Goal: Task Accomplishment & Management: Use online tool/utility

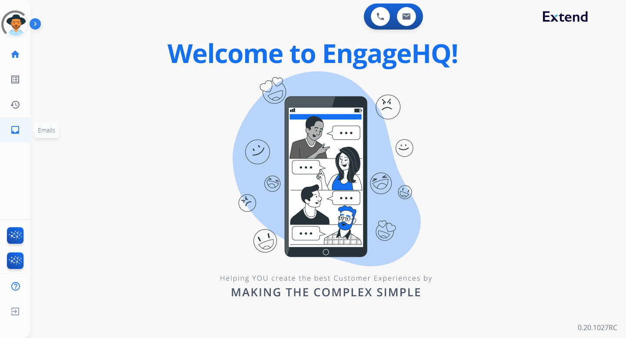
click at [23, 129] on link "inbox Emails" at bounding box center [15, 130] width 24 height 24
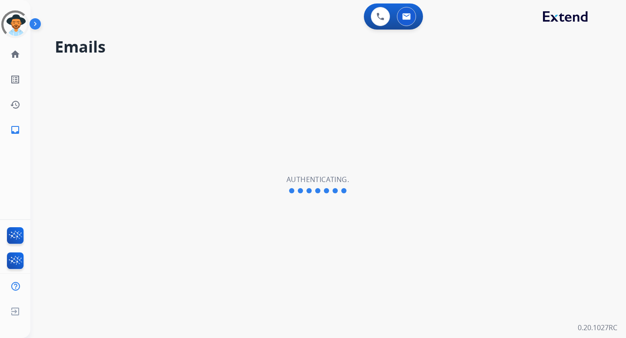
select select "**********"
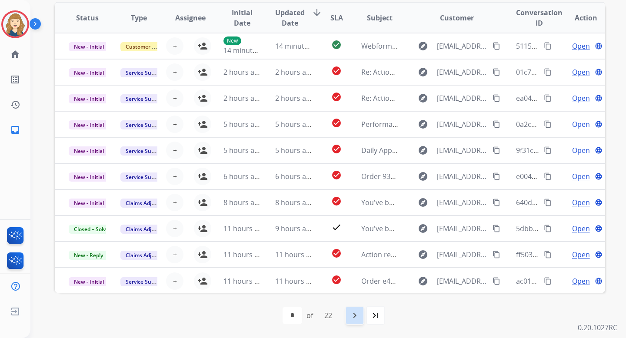
click at [357, 314] on mat-icon "navigate_next" at bounding box center [354, 315] width 10 height 10
select select "*"
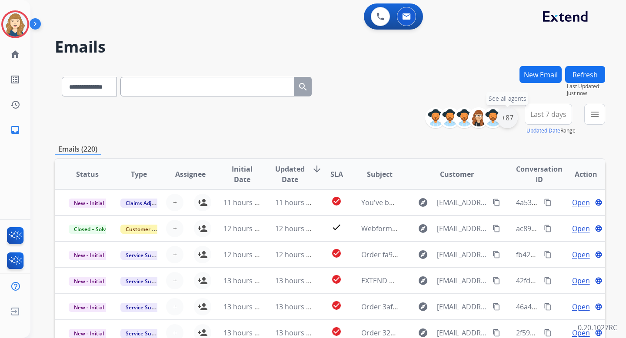
click at [507, 119] on div "+87" at bounding box center [507, 117] width 21 height 21
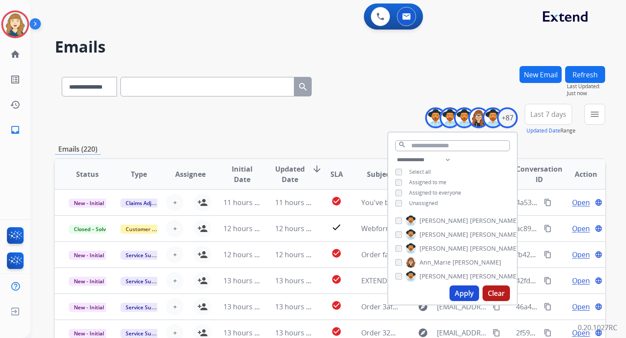
click at [454, 292] on button "Apply" at bounding box center [464, 293] width 30 height 16
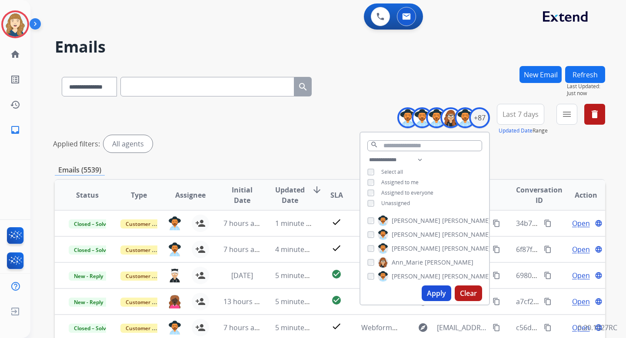
scroll to position [1, 0]
click at [299, 133] on div "**********" at bounding box center [330, 130] width 550 height 52
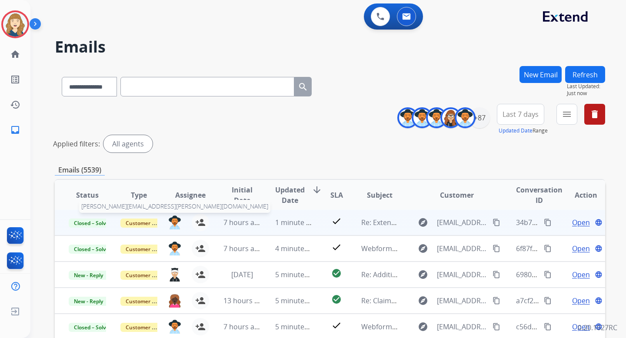
click at [173, 221] on img at bounding box center [174, 222] width 13 height 13
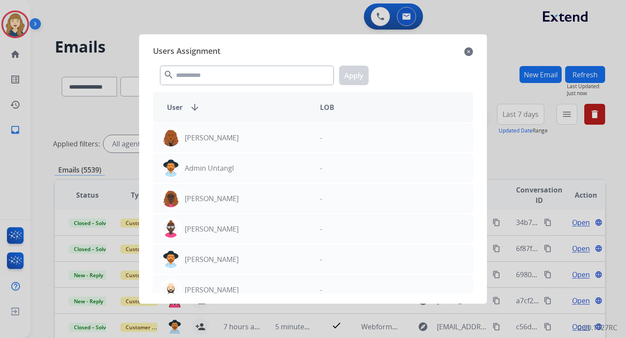
click at [471, 50] on mat-icon "close" at bounding box center [468, 51] width 9 height 10
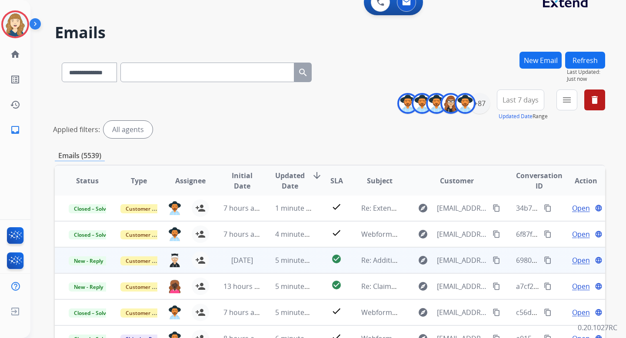
scroll to position [17, 0]
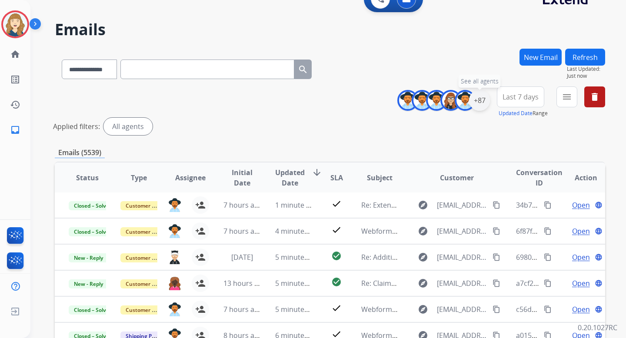
click at [480, 100] on div "+87" at bounding box center [479, 100] width 21 height 21
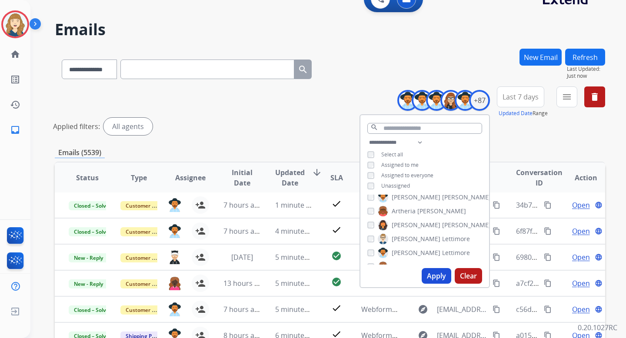
scroll to position [63, 0]
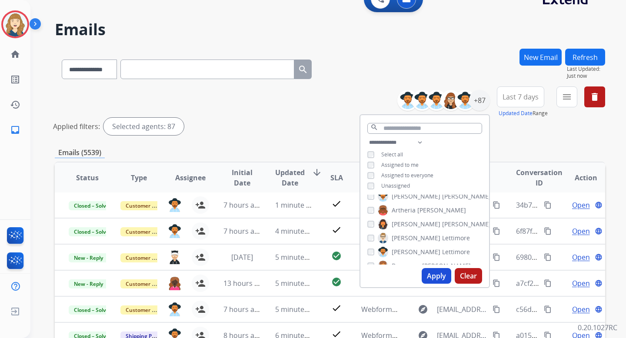
click at [431, 276] on button "Apply" at bounding box center [436, 276] width 30 height 16
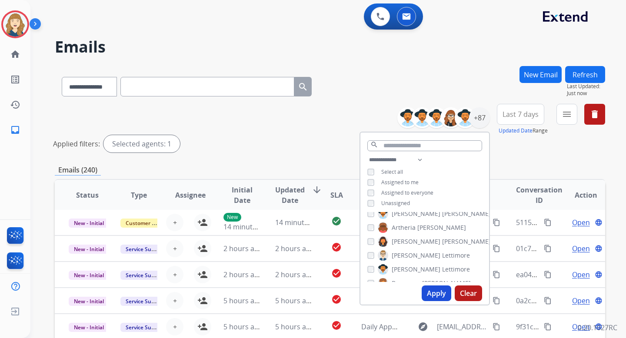
click at [425, 291] on button "Apply" at bounding box center [436, 293] width 30 height 16
click at [431, 296] on button "Apply" at bounding box center [436, 293] width 30 height 16
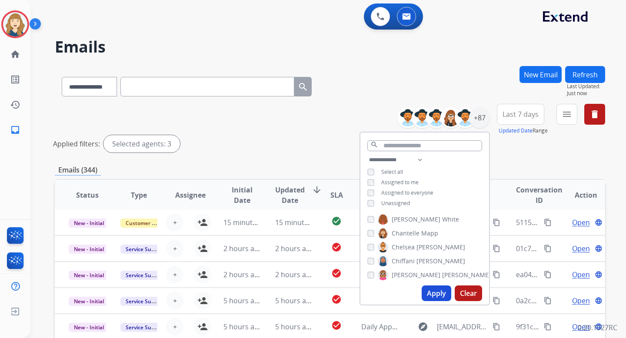
scroll to position [141, 0]
click at [423, 291] on button "Apply" at bounding box center [436, 293] width 30 height 16
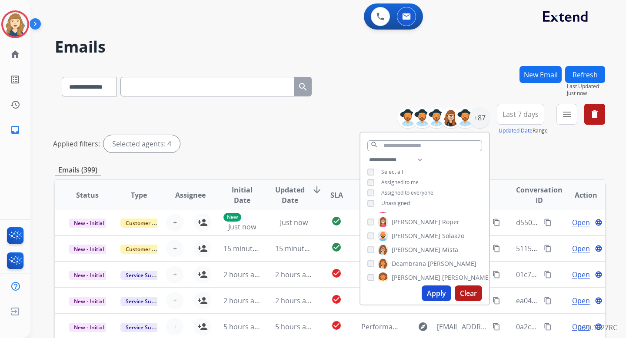
scroll to position [212, 0]
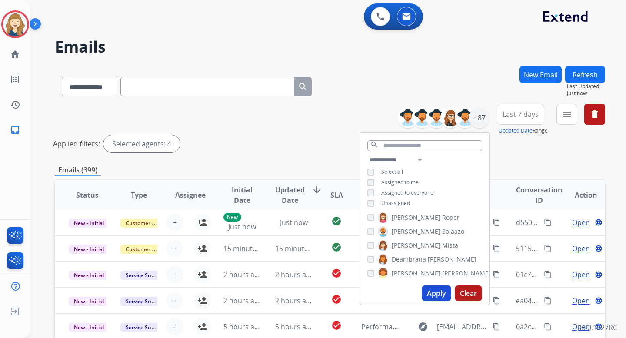
click at [434, 295] on button "Apply" at bounding box center [436, 293] width 30 height 16
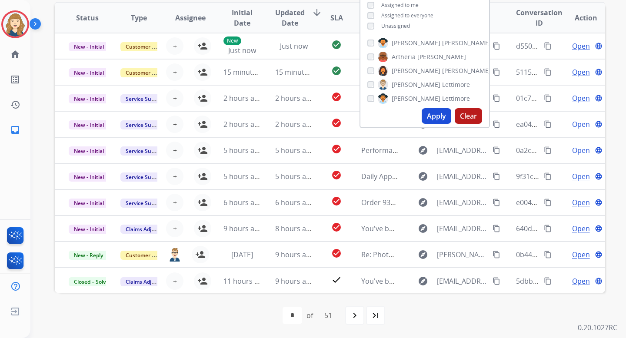
scroll to position [58, 0]
drag, startPoint x: 441, startPoint y: 82, endPoint x: 389, endPoint y: 83, distance: 51.7
click at [389, 83] on div "Alexis Martinez Alexis_ Martinez Amanda Baez Ann_Marie Lopez Andrea Bilbrey Art…" at bounding box center [424, 70] width 129 height 70
copy label "Bonnie Lettimore"
click at [374, 80] on div "Bonnie Lettimore" at bounding box center [418, 83] width 103 height 10
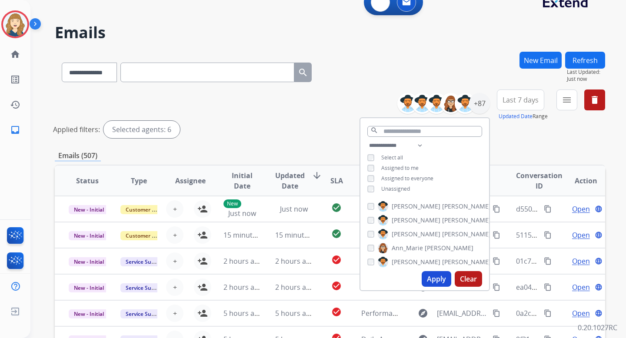
scroll to position [0, 0]
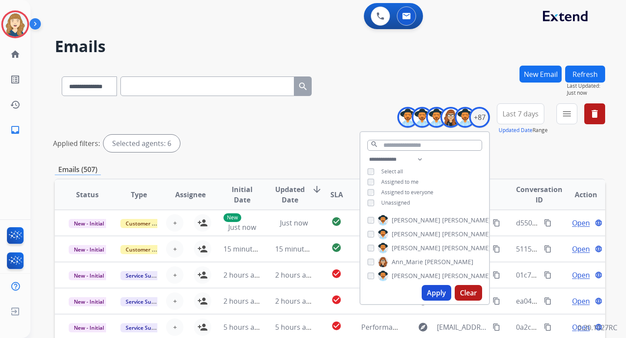
click at [439, 295] on button "Apply" at bounding box center [436, 293] width 30 height 16
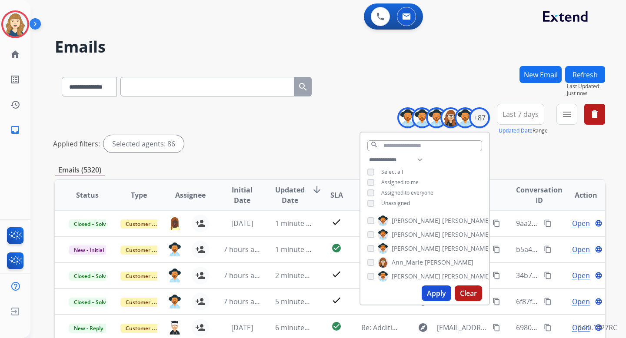
click at [306, 142] on div "Applied filters: Selected agents: 86" at bounding box center [328, 143] width 550 height 17
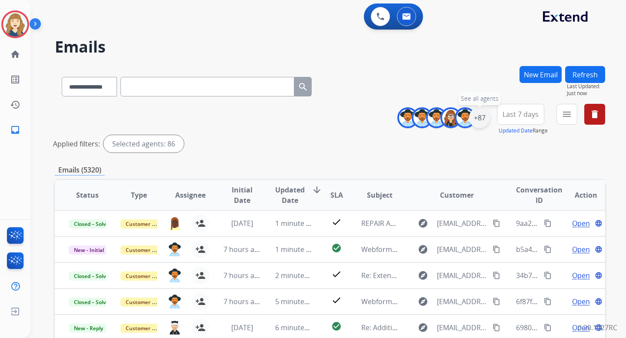
click at [486, 112] on div "+87" at bounding box center [479, 117] width 21 height 21
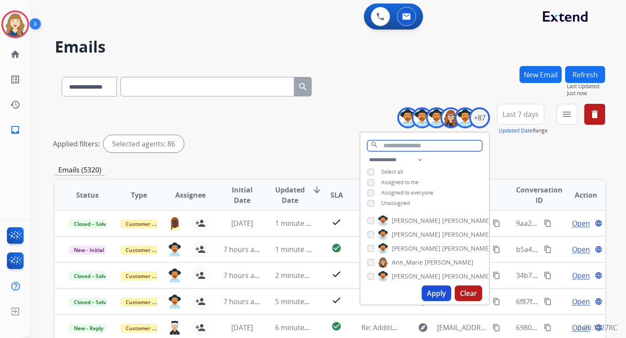
click at [416, 146] on input "text" at bounding box center [424, 145] width 115 height 11
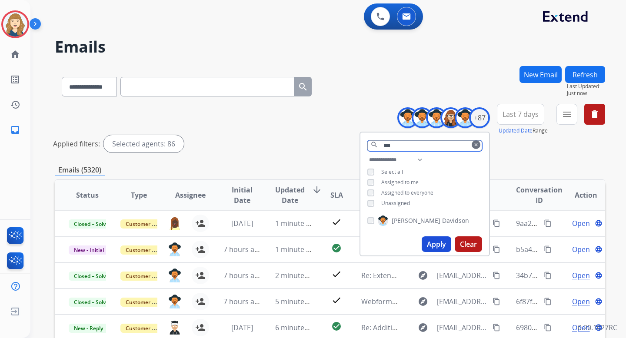
type input "***"
copy label "Tammy Davidson"
drag, startPoint x: 445, startPoint y: 219, endPoint x: 392, endPoint y: 216, distance: 53.1
click at [392, 216] on div "Tammy Davidson" at bounding box center [424, 222] width 129 height 21
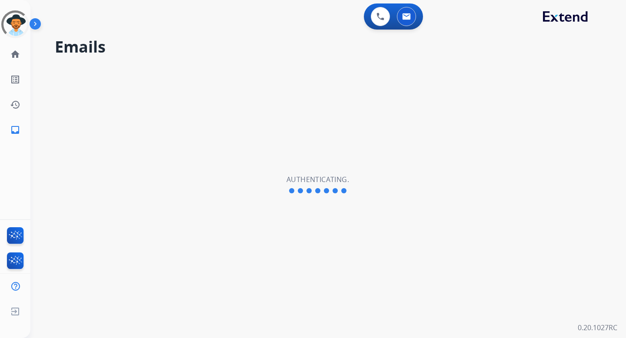
select select "**********"
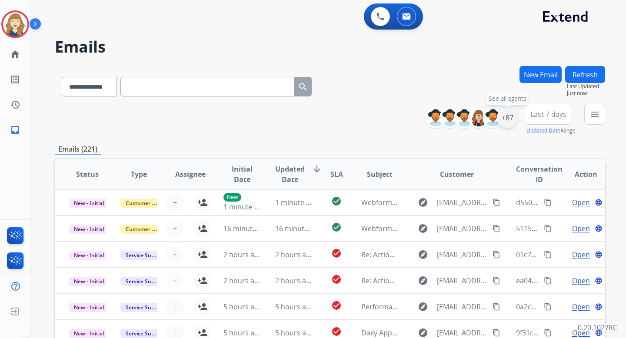
click at [506, 118] on div "+87" at bounding box center [507, 117] width 21 height 21
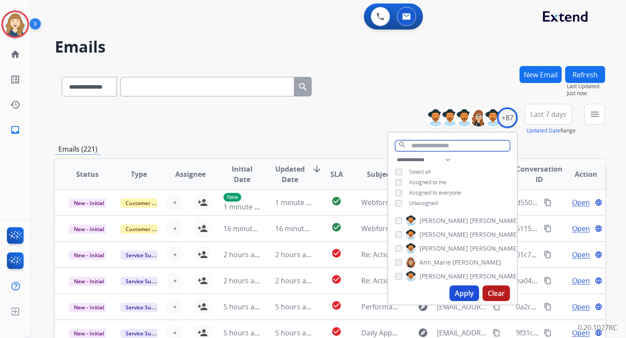
click at [452, 146] on input "text" at bounding box center [452, 145] width 115 height 11
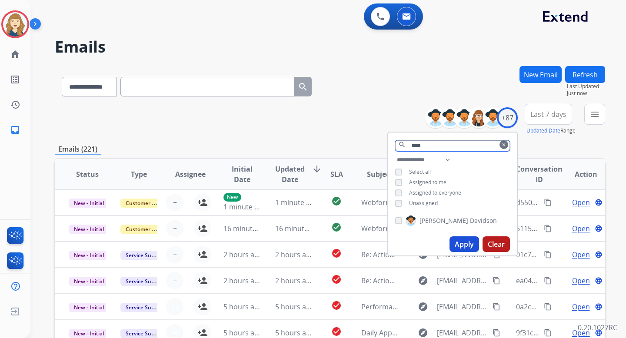
type input "****"
click at [458, 241] on button "Apply" at bounding box center [464, 244] width 30 height 16
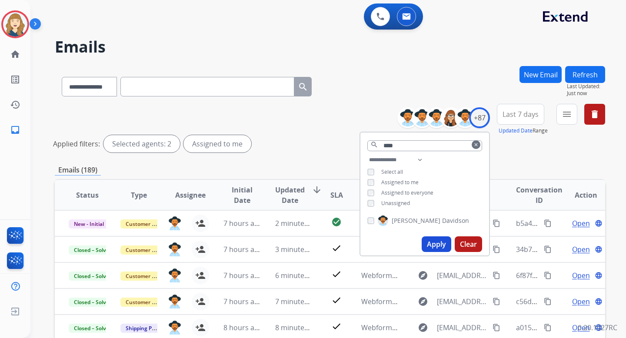
click at [283, 145] on div "Applied filters: Selected agents: 2 Assigned to me" at bounding box center [328, 143] width 550 height 17
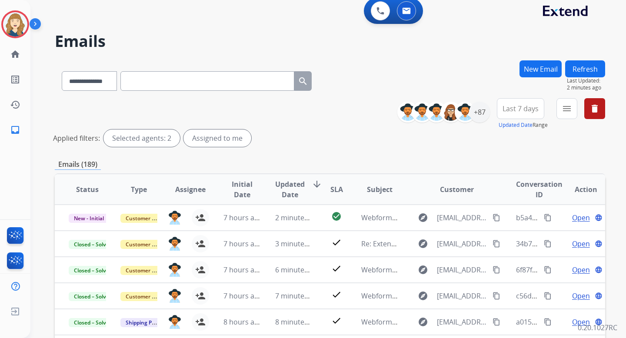
scroll to position [7, 0]
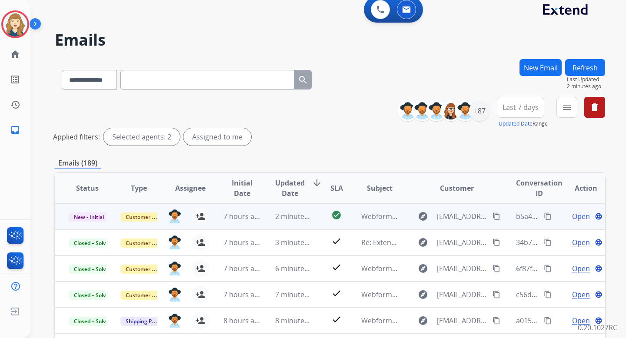
click at [544, 217] on mat-icon "content_copy" at bounding box center [548, 216] width 8 height 8
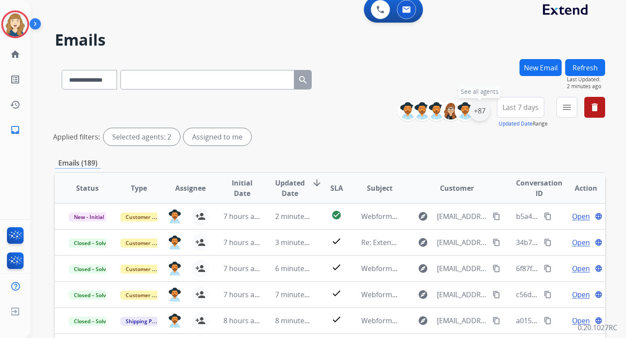
click at [481, 110] on div "+87" at bounding box center [479, 110] width 21 height 21
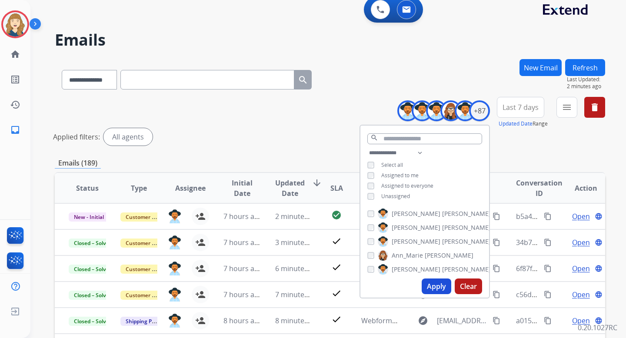
click at [441, 285] on button "Apply" at bounding box center [436, 287] width 30 height 16
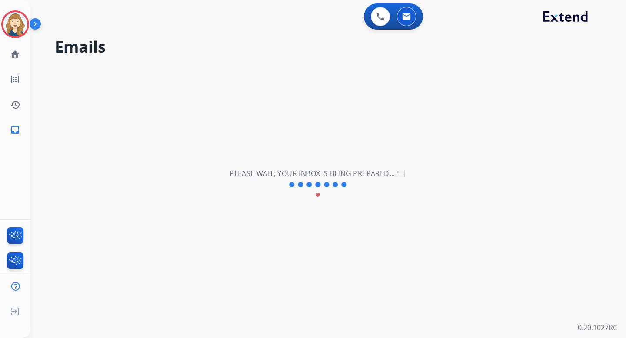
scroll to position [0, 0]
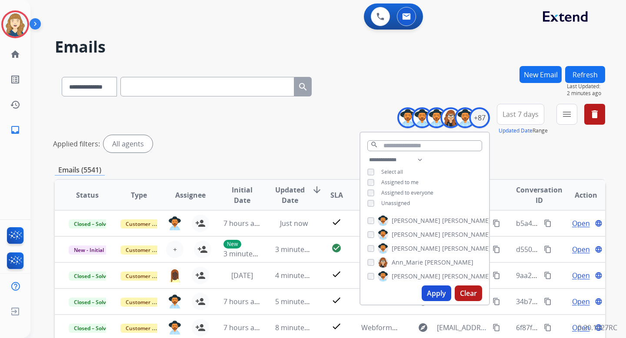
click at [324, 151] on div "Applied filters: All agents" at bounding box center [328, 143] width 550 height 17
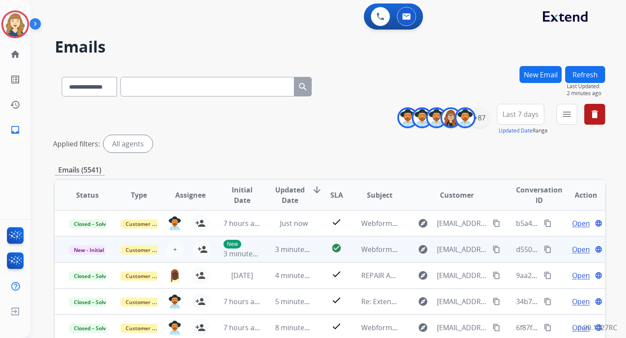
scroll to position [1, 0]
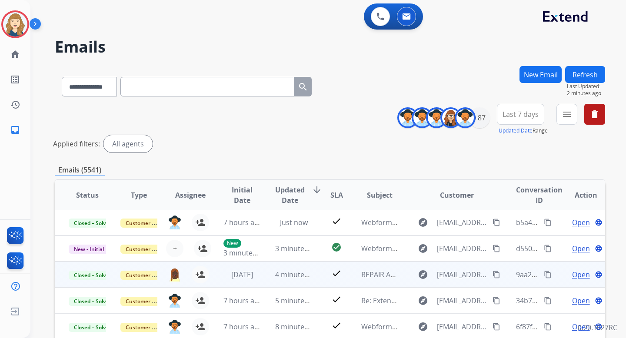
click at [544, 275] on mat-icon "content_copy" at bounding box center [548, 275] width 8 height 8
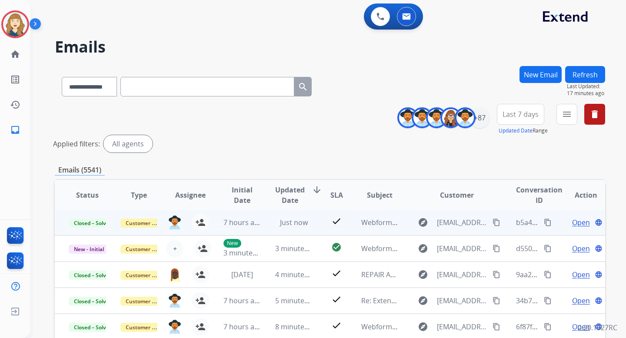
click at [553, 224] on td "Open language" at bounding box center [579, 222] width 52 height 26
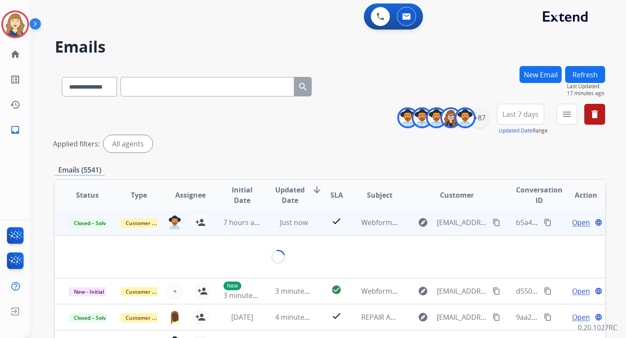
click at [544, 223] on mat-icon "content_copy" at bounding box center [548, 223] width 8 height 8
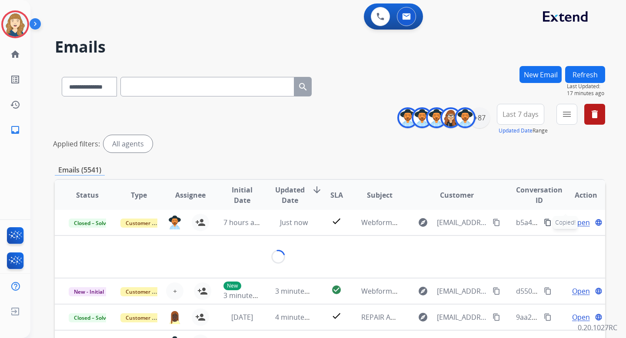
scroll to position [0, 0]
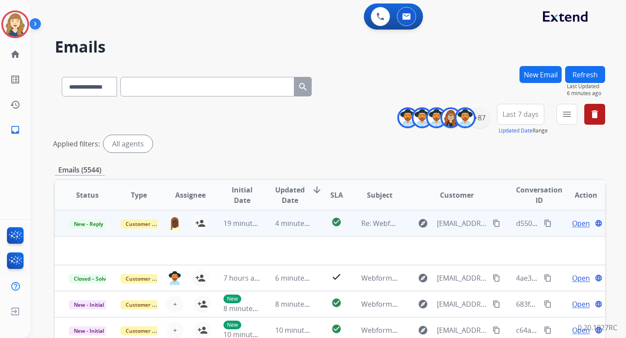
click at [544, 221] on mat-icon "content_copy" at bounding box center [548, 223] width 8 height 8
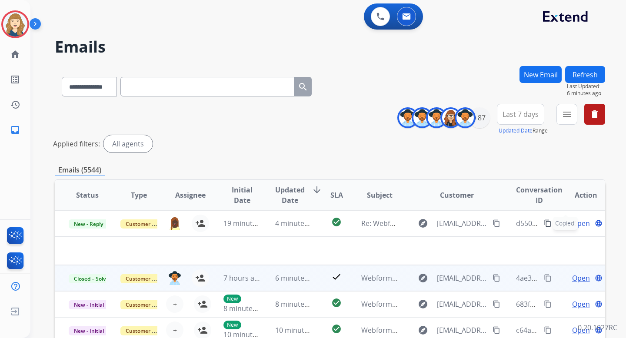
click at [544, 279] on mat-icon "content_copy" at bounding box center [548, 278] width 8 height 8
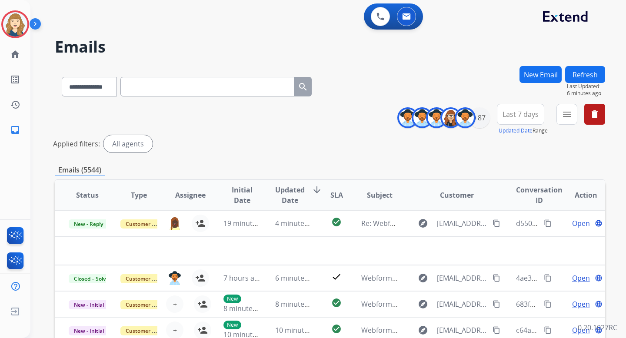
scroll to position [23, 0]
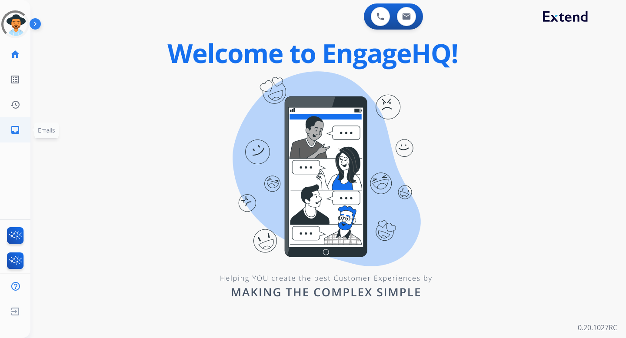
click at [18, 128] on mat-icon "inbox" at bounding box center [15, 130] width 10 height 10
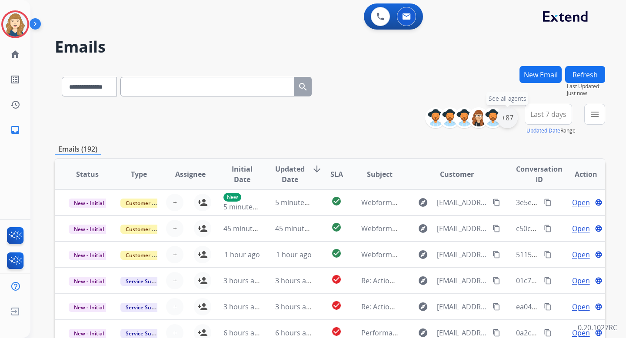
click at [506, 119] on div "+87" at bounding box center [507, 117] width 21 height 21
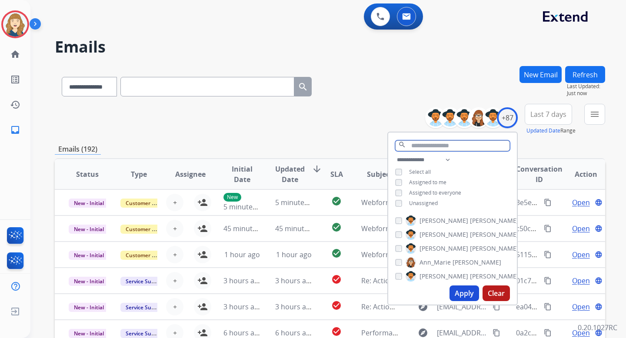
click at [425, 144] on input "text" at bounding box center [452, 145] width 115 height 11
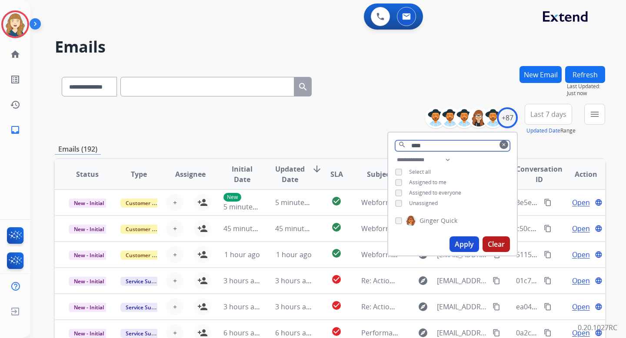
type input "****"
click at [469, 239] on button "Apply" at bounding box center [464, 244] width 30 height 16
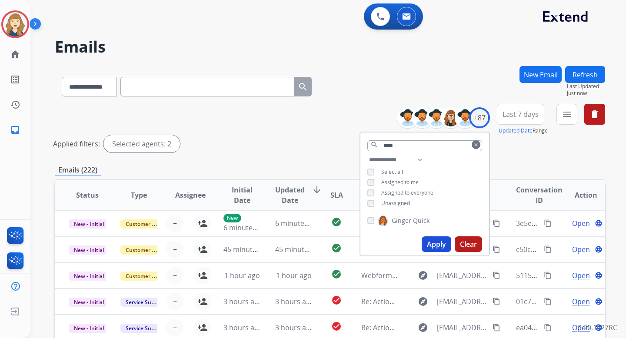
click at [464, 240] on button "Clear" at bounding box center [468, 244] width 27 height 16
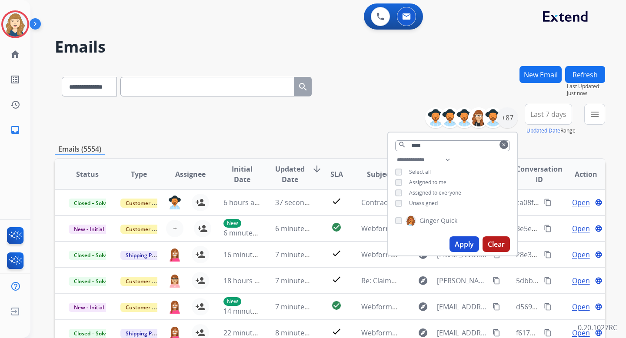
click at [458, 242] on button "Apply" at bounding box center [464, 244] width 30 height 16
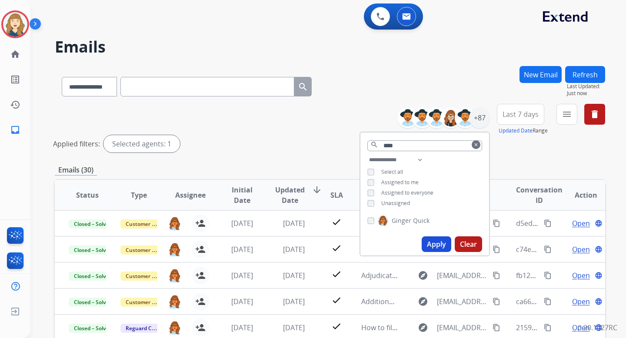
click at [353, 115] on div "**********" at bounding box center [330, 130] width 550 height 52
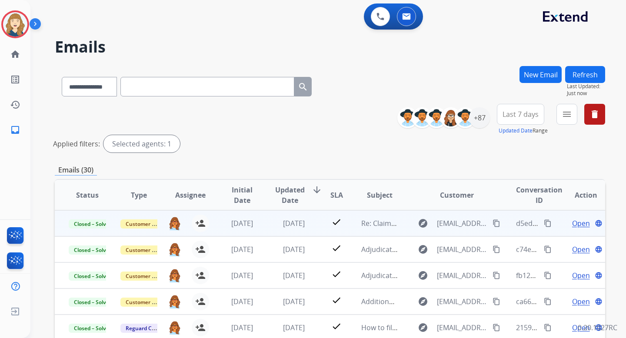
click at [544, 224] on mat-icon "content_copy" at bounding box center [548, 223] width 8 height 8
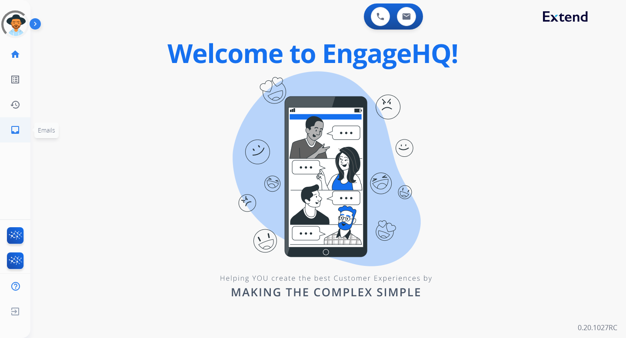
click at [20, 126] on mat-icon "inbox" at bounding box center [15, 130] width 10 height 10
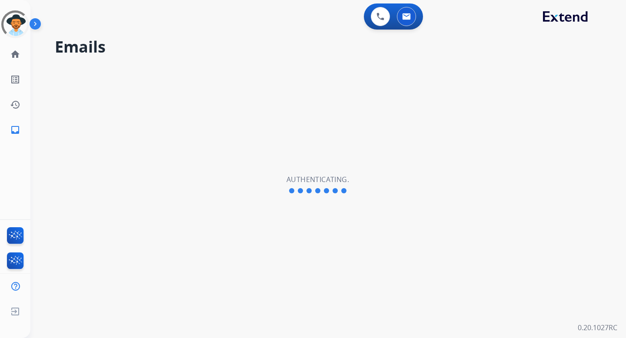
select select "**********"
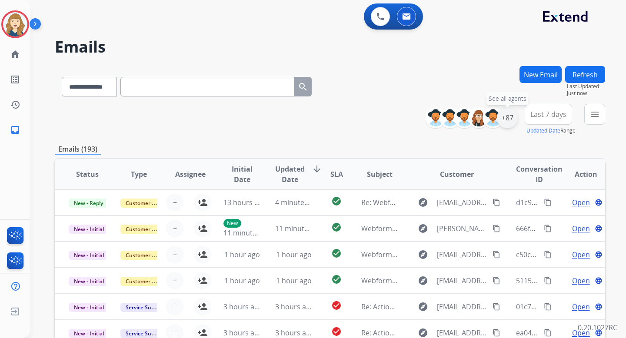
click at [506, 117] on div "+87" at bounding box center [507, 117] width 21 height 21
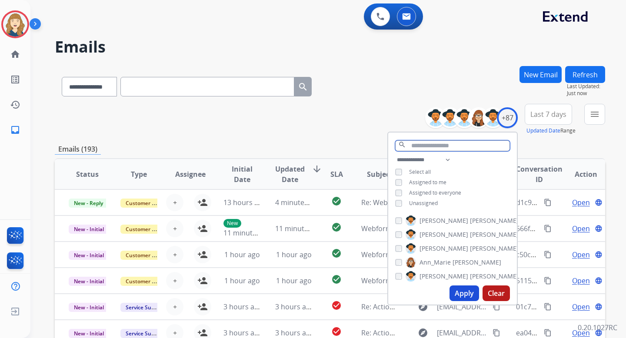
click at [440, 147] on input "text" at bounding box center [452, 145] width 115 height 11
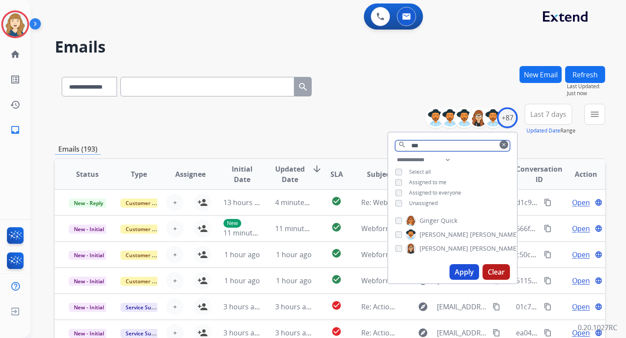
type input "***"
click at [407, 222] on img at bounding box center [410, 221] width 10 height 14
click at [456, 269] on button "Apply" at bounding box center [464, 272] width 30 height 16
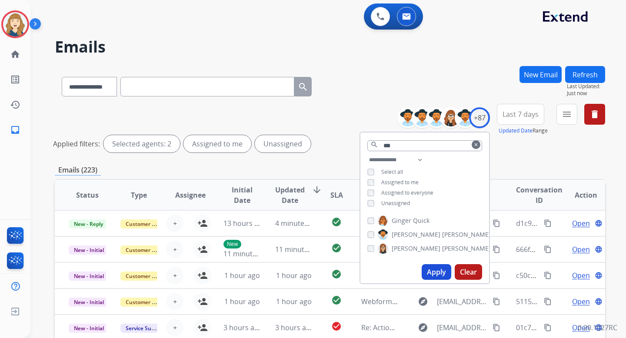
click at [515, 163] on div "**********" at bounding box center [330, 290] width 550 height 449
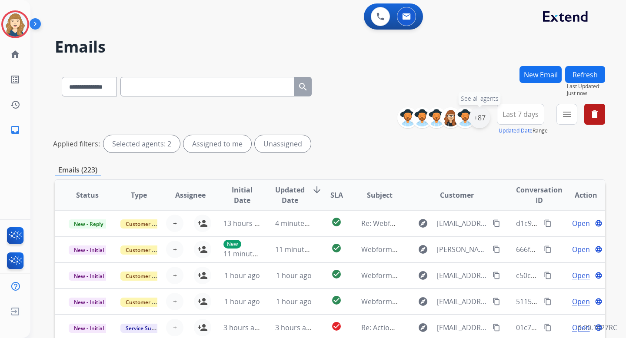
click at [478, 122] on div "+87" at bounding box center [479, 117] width 21 height 21
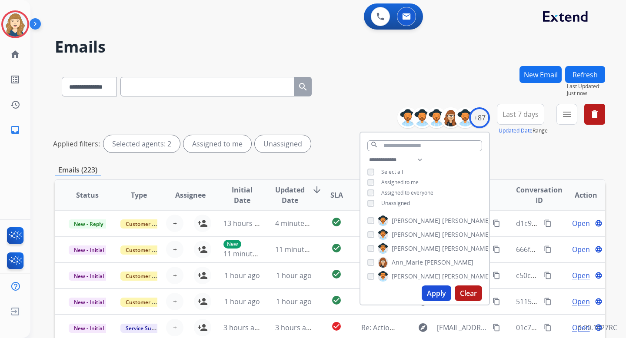
click at [379, 202] on div "Unassigned" at bounding box center [388, 203] width 43 height 7
click at [395, 202] on span "Unassigned" at bounding box center [395, 202] width 29 height 7
click at [435, 294] on button "Apply" at bounding box center [436, 293] width 30 height 16
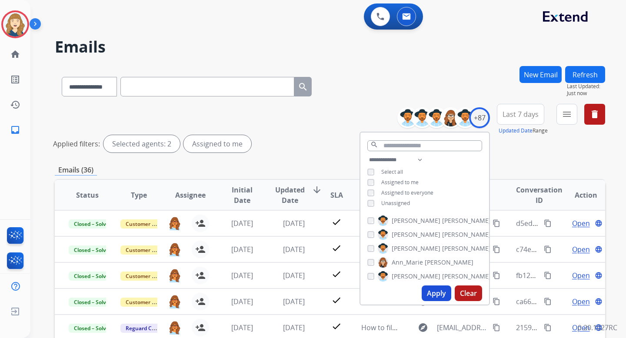
click at [525, 155] on div "**********" at bounding box center [330, 130] width 550 height 52
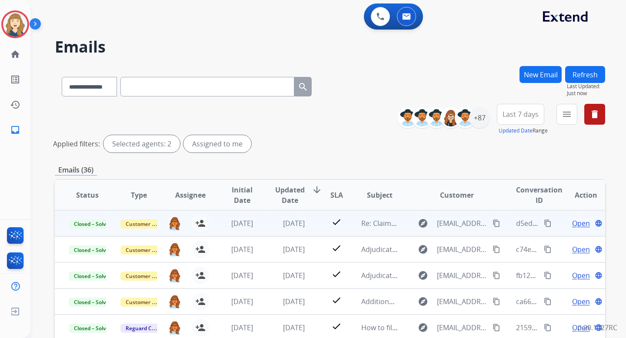
click at [544, 225] on mat-icon "content_copy" at bounding box center [548, 223] width 8 height 8
